Goal: Find contact information: Find contact information

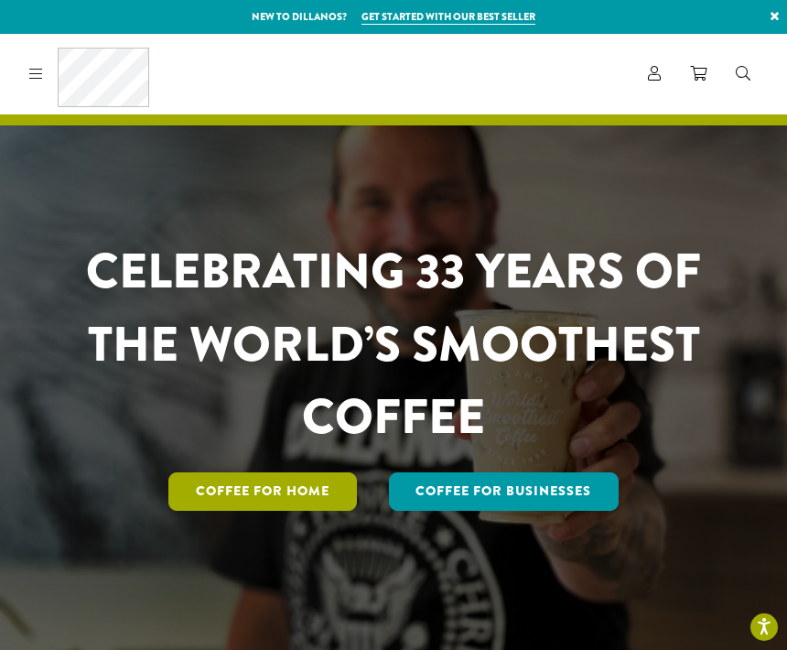
click at [316, 505] on link "Coffee for Home" at bounding box center [262, 491] width 189 height 38
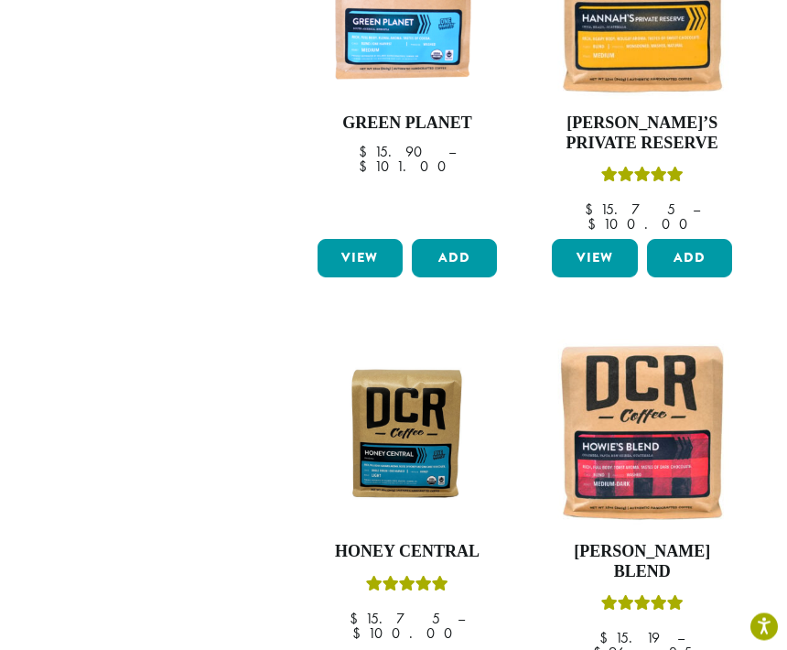
scroll to position [2132, 0]
click at [669, 338] on img at bounding box center [641, 432] width 189 height 189
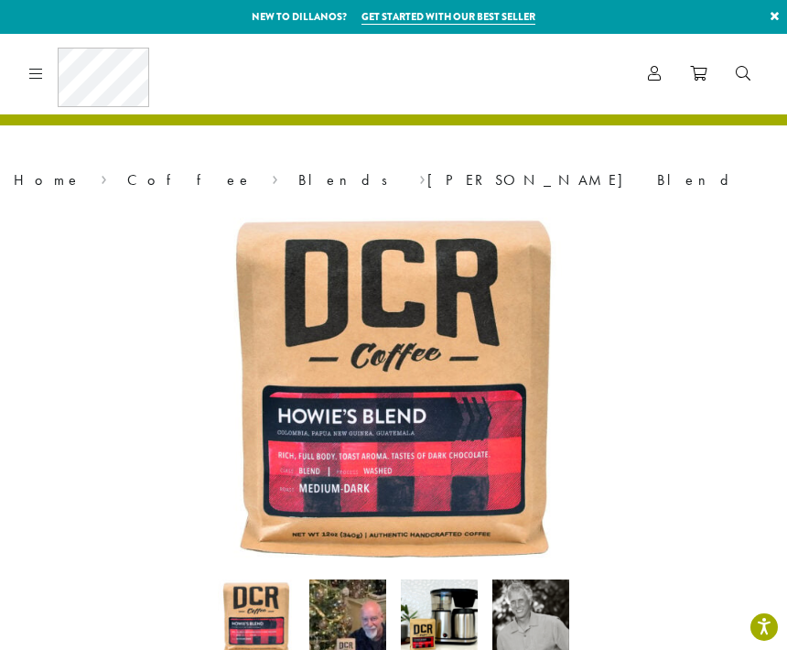
click at [39, 64] on link at bounding box center [32, 73] width 21 height 19
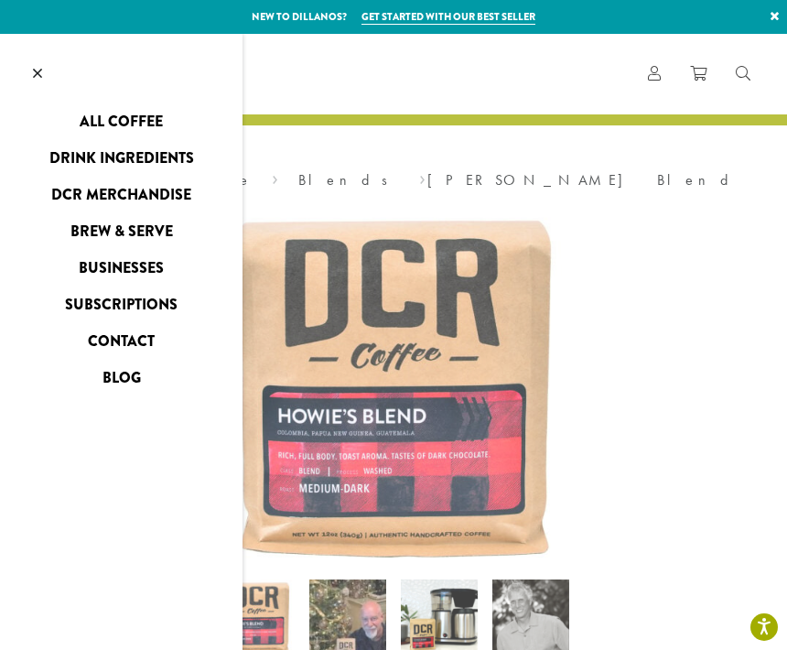
click at [145, 328] on link "Contact" at bounding box center [121, 341] width 243 height 29
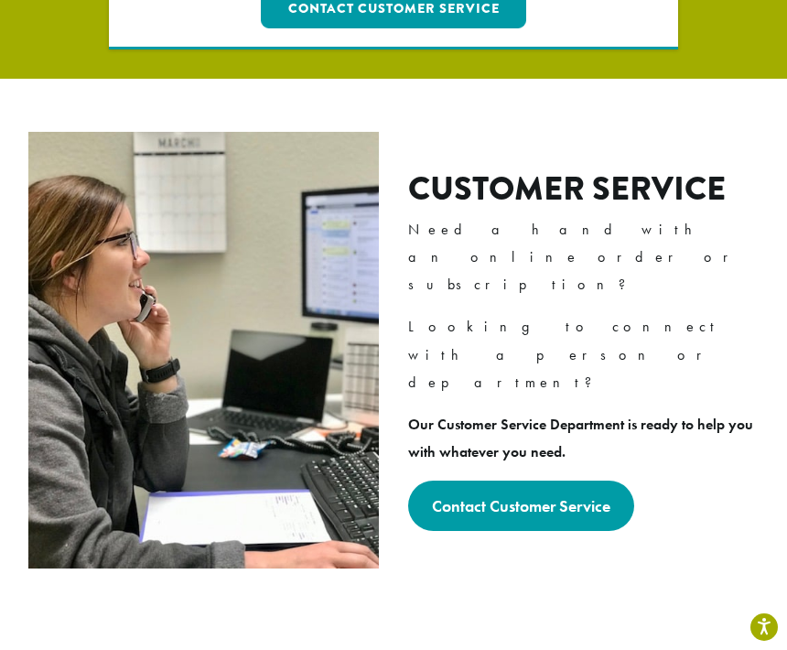
scroll to position [481, 0]
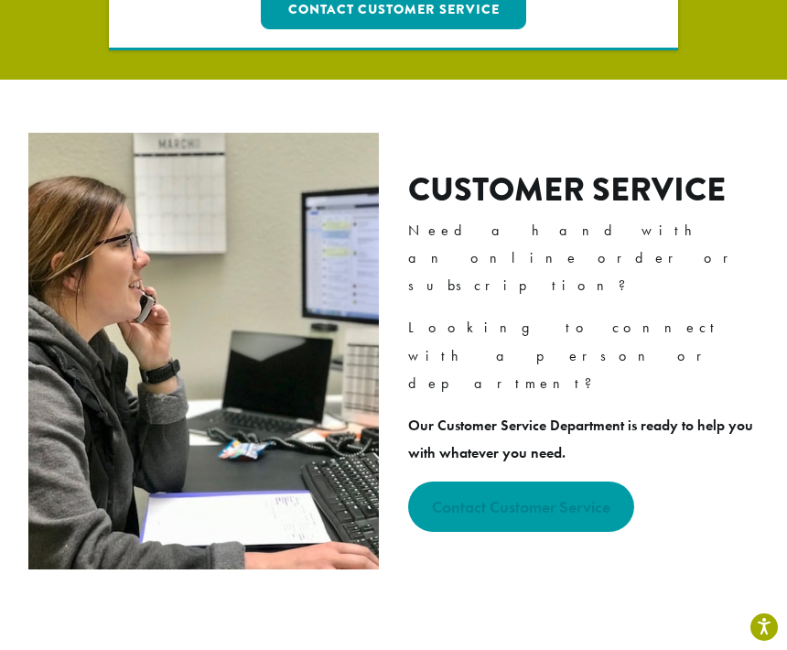
click at [557, 496] on strong "Contact Customer Service" at bounding box center [521, 506] width 178 height 21
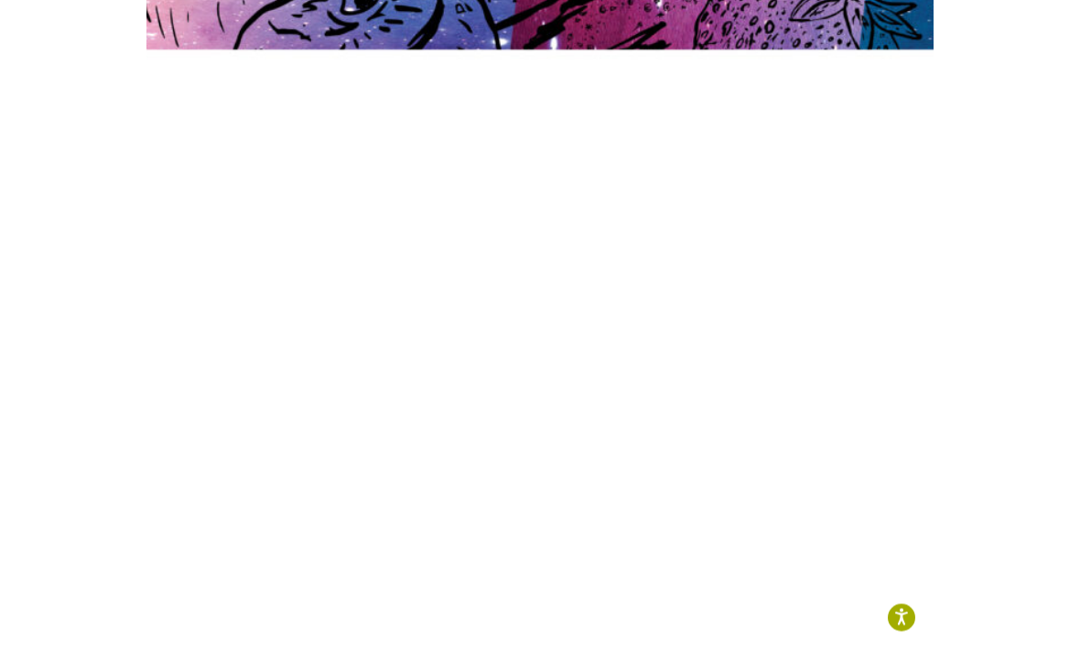
scroll to position [446, 0]
